Goal: Information Seeking & Learning: Learn about a topic

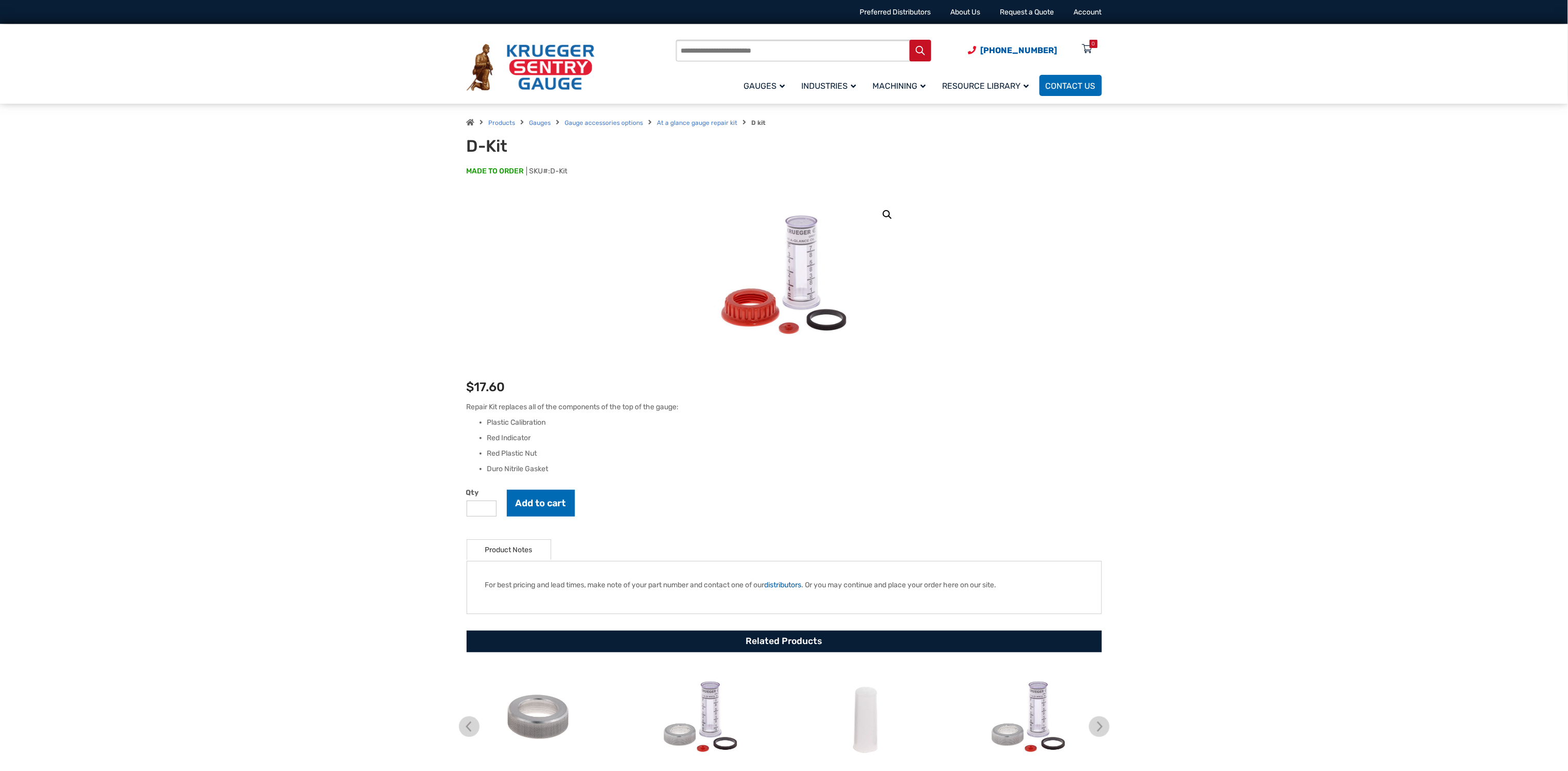
click at [784, 110] on div "Products Gauges Gauge accessories options At a glance gauge repair kit D kit D-…" at bounding box center [784, 150] width 1568 height 93
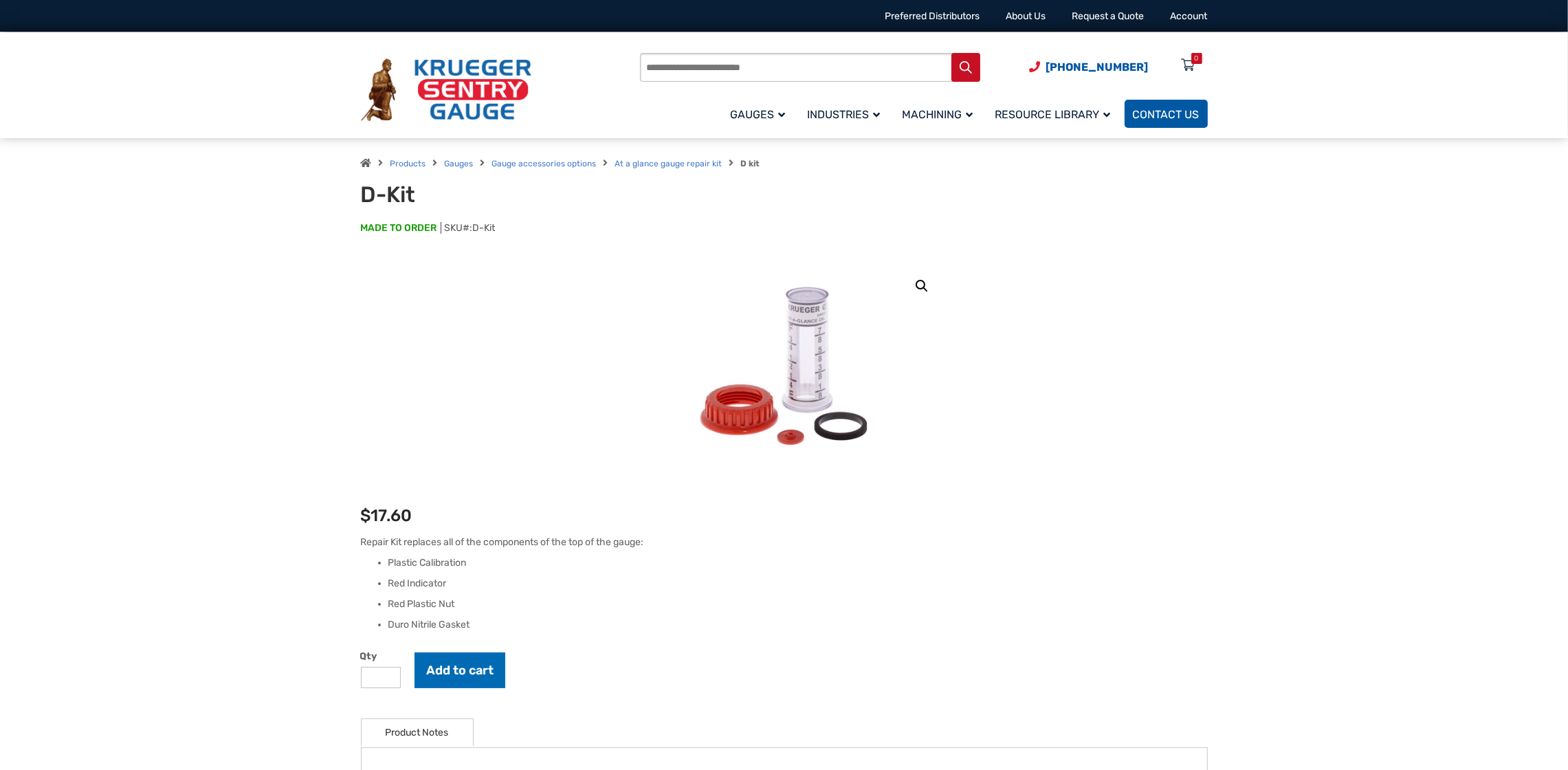
click at [1045, 117] on span "Contact Us" at bounding box center [1166, 114] width 67 height 13
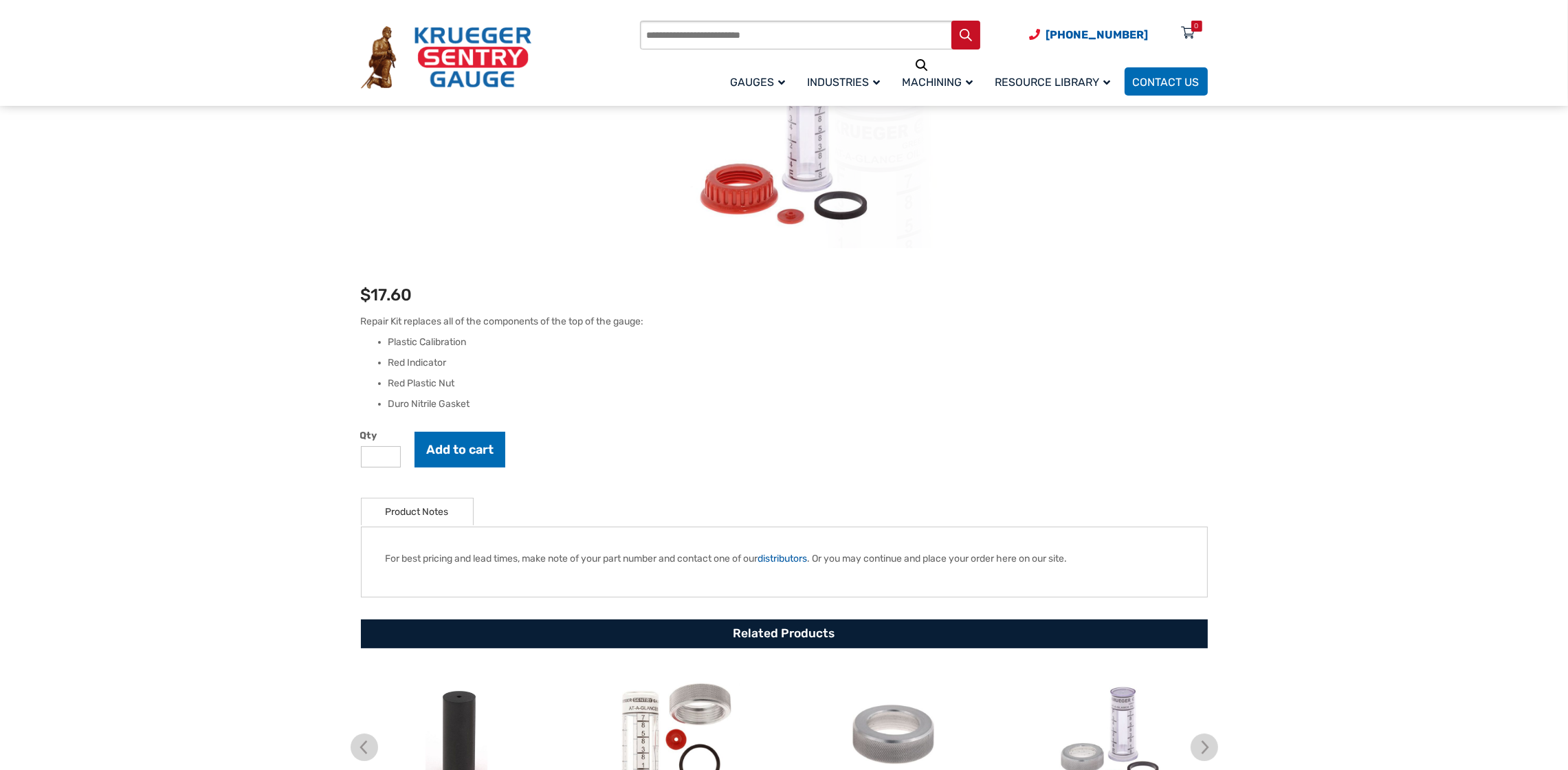
scroll to position [514, 0]
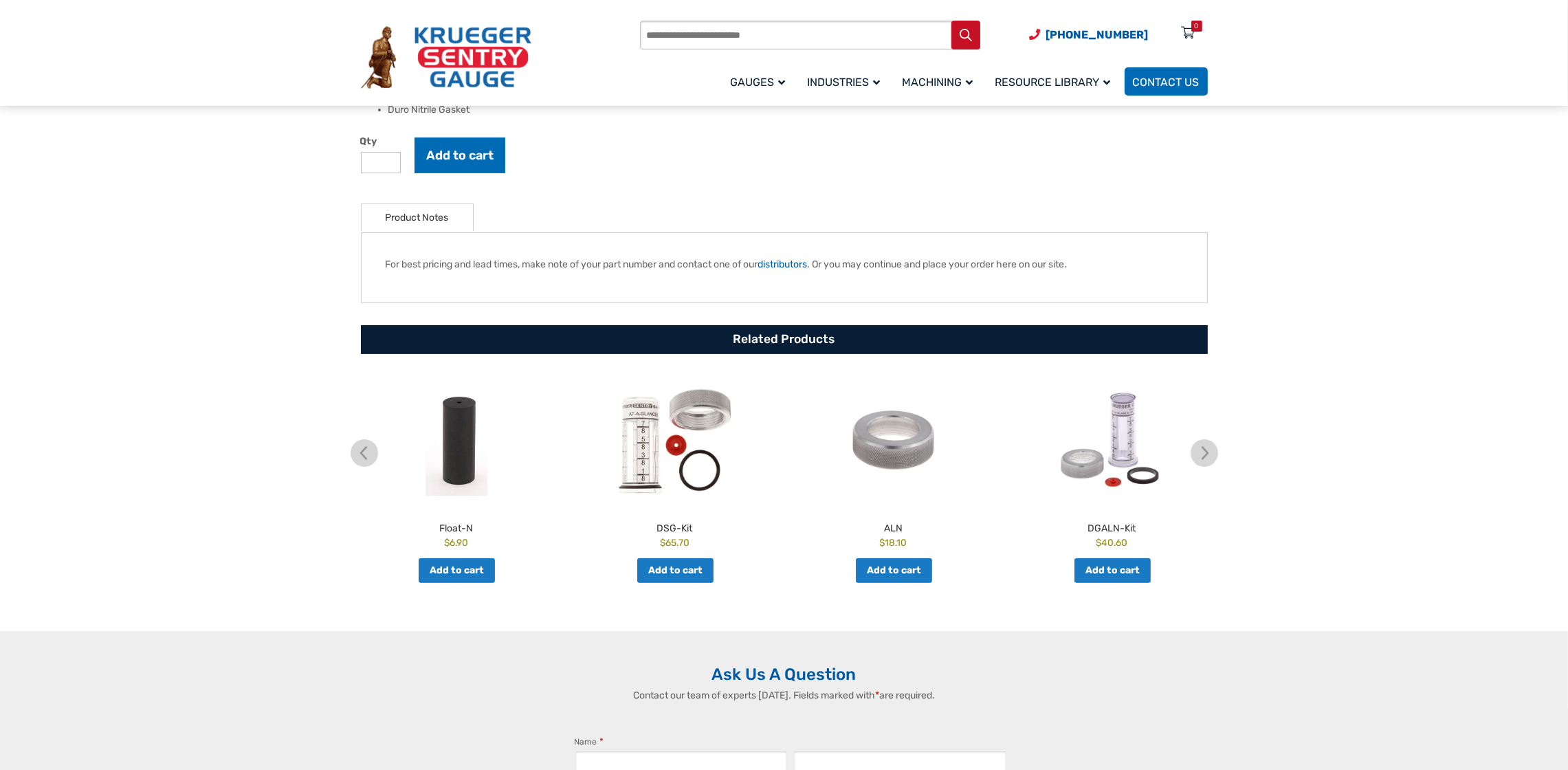
click at [648, 412] on img at bounding box center [674, 440] width 212 height 131
